Goal: Complete application form

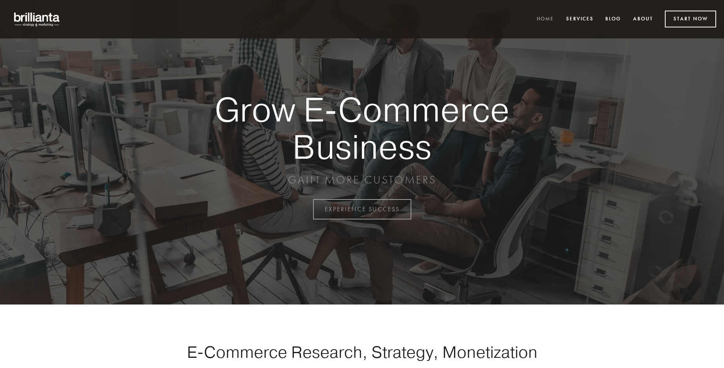
scroll to position [2055, 0]
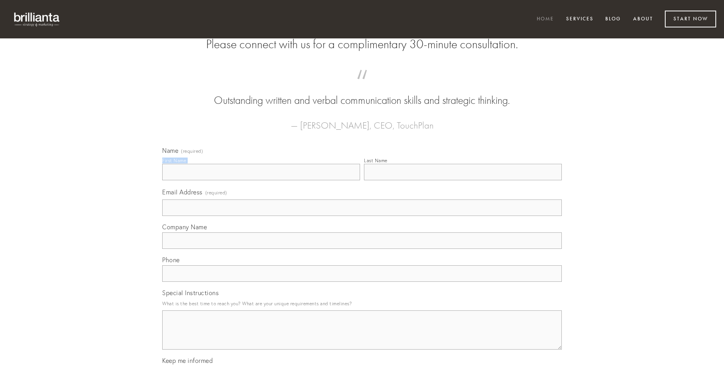
type input "[PERSON_NAME]"
click at [463, 180] on input "Last Name" at bounding box center [463, 172] width 198 height 16
type input "[PERSON_NAME]"
click at [362, 216] on input "Email Address (required)" at bounding box center [362, 208] width 400 height 16
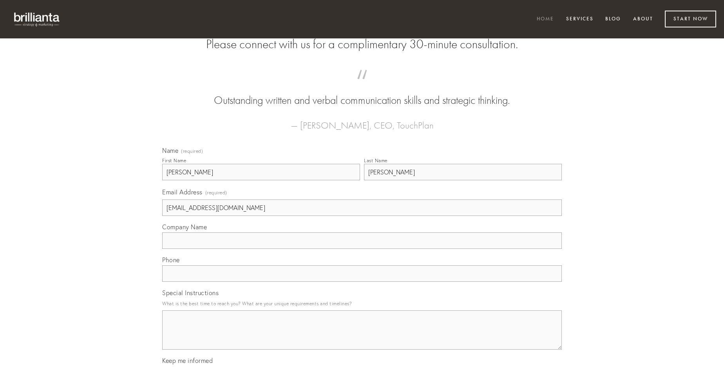
type input "[EMAIL_ADDRESS][DOMAIN_NAME]"
click at [362, 249] on input "Company Name" at bounding box center [362, 240] width 400 height 16
type input "cenaculum"
click at [362, 282] on input "text" at bounding box center [362, 273] width 400 height 16
click at [362, 337] on textarea "Special Instructions" at bounding box center [362, 329] width 400 height 39
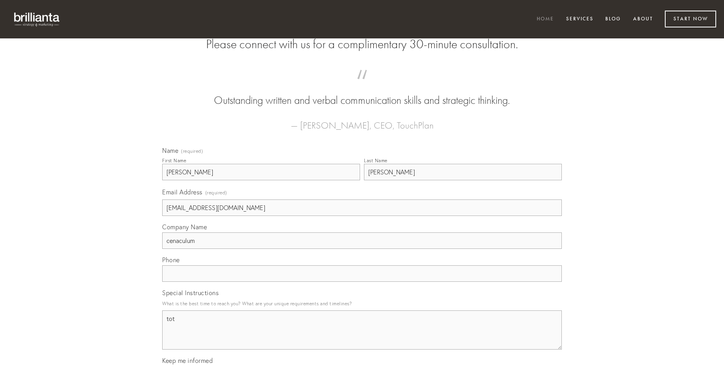
type textarea "tot"
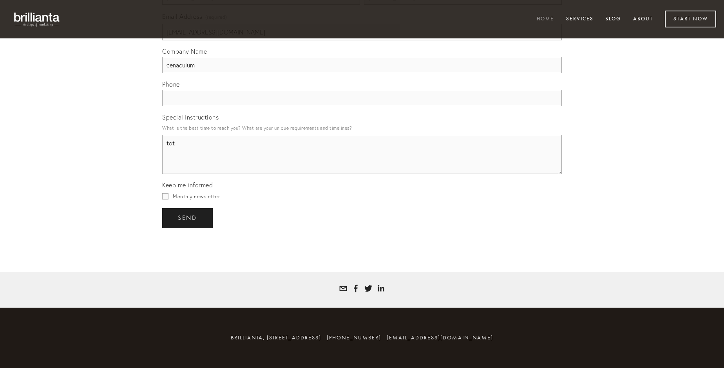
click at [188, 218] on span "send" at bounding box center [187, 217] width 19 height 7
